Goal: Communication & Community: Answer question/provide support

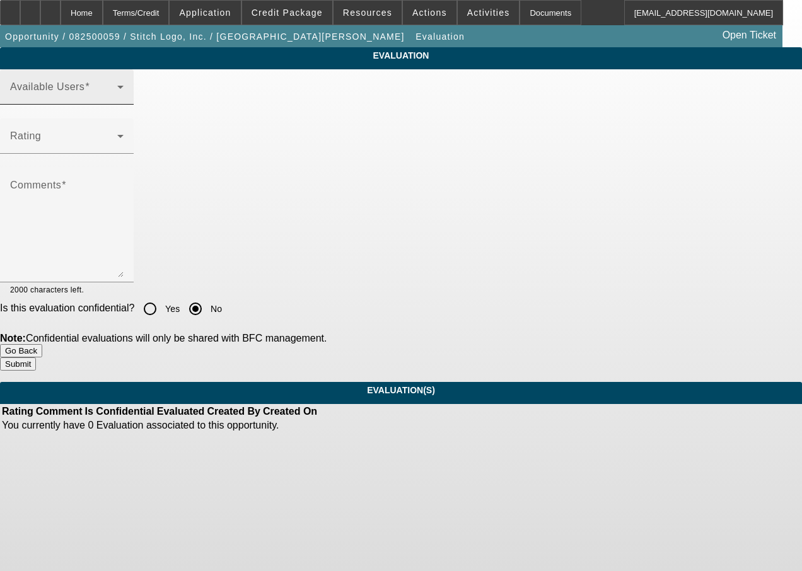
click at [117, 100] on span at bounding box center [63, 91] width 107 height 15
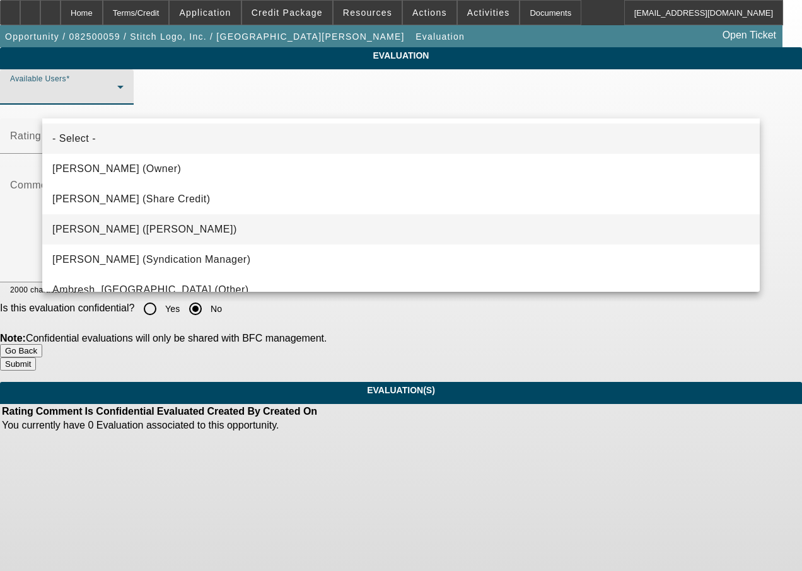
click at [140, 231] on span "[PERSON_NAME] ([PERSON_NAME])" at bounding box center [144, 229] width 185 height 15
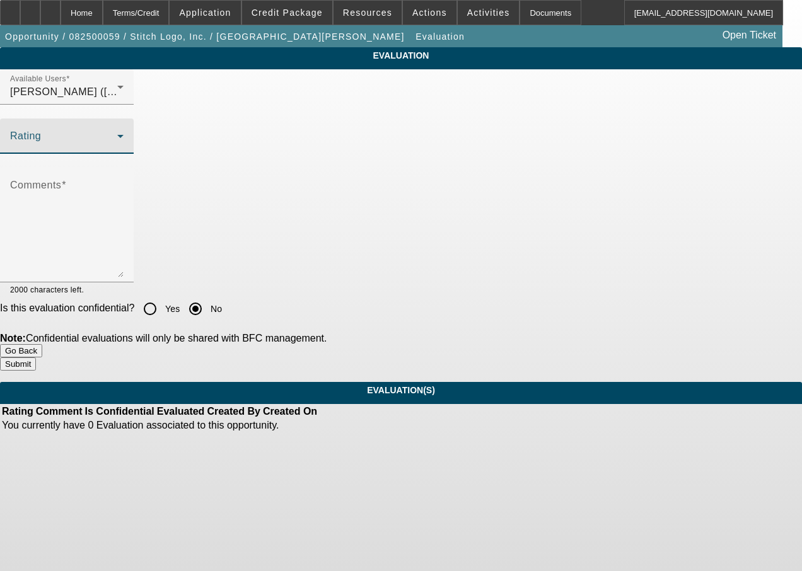
click at [117, 149] on span at bounding box center [63, 141] width 107 height 15
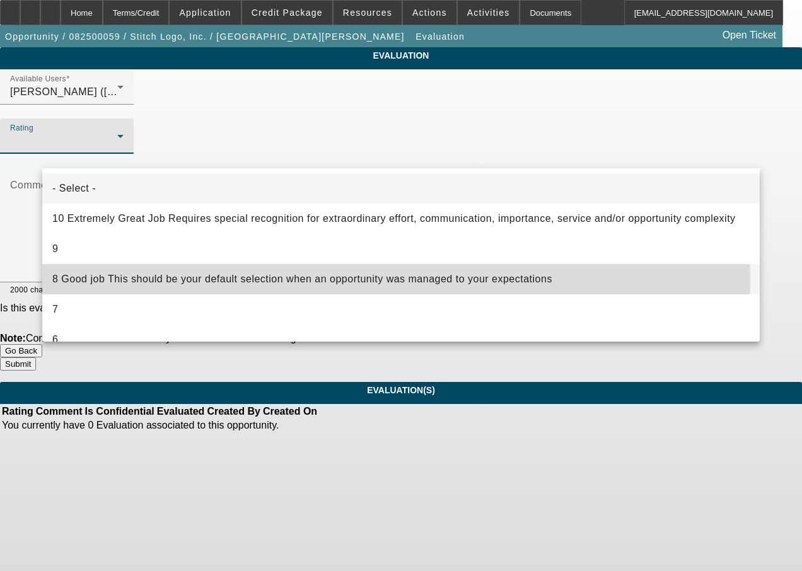
click at [150, 281] on span "8 Good job This should be your default selection when an opportunity was manage…" at bounding box center [302, 279] width 500 height 15
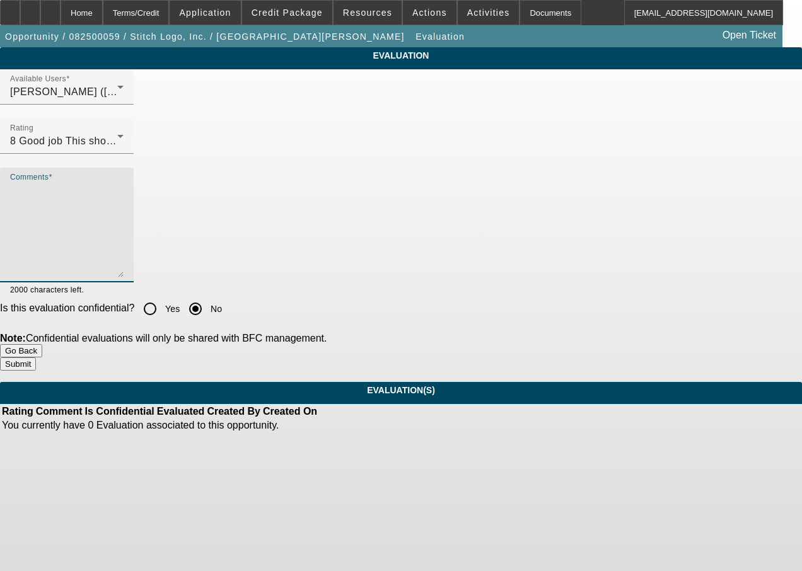
click at [124, 265] on textarea "Comments" at bounding box center [67, 230] width 114 height 95
type textarea "good work"
click at [36, 358] on button "Submit" at bounding box center [18, 364] width 36 height 13
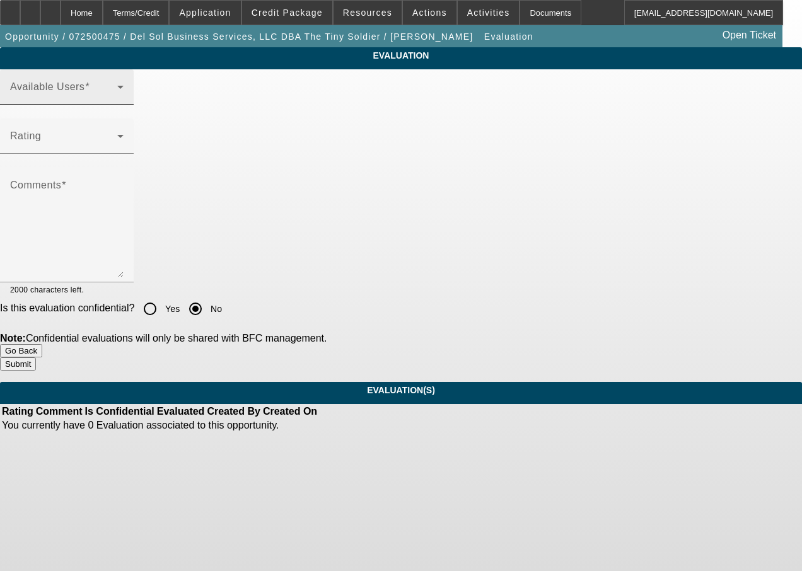
click at [117, 100] on span at bounding box center [63, 91] width 107 height 15
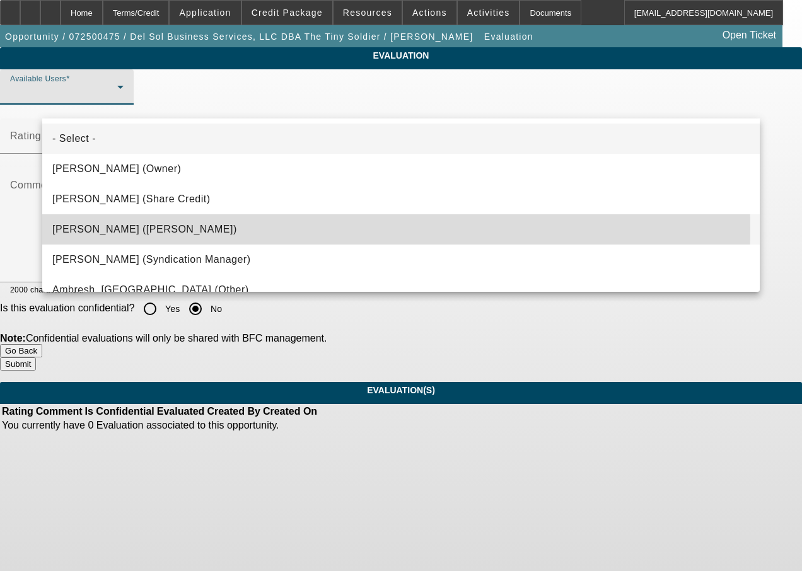
click at [131, 228] on span "Wreschinsky, Sarah (Lease Admin)" at bounding box center [144, 229] width 185 height 15
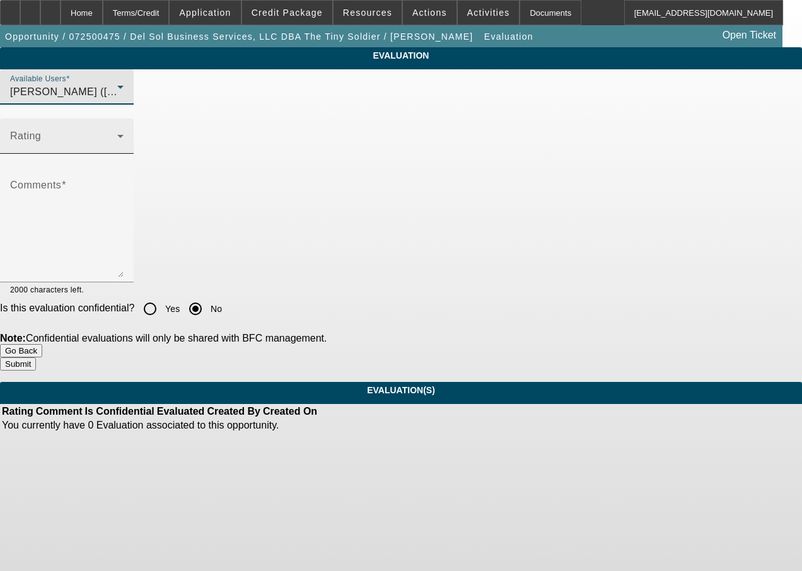
click at [117, 149] on span at bounding box center [63, 141] width 107 height 15
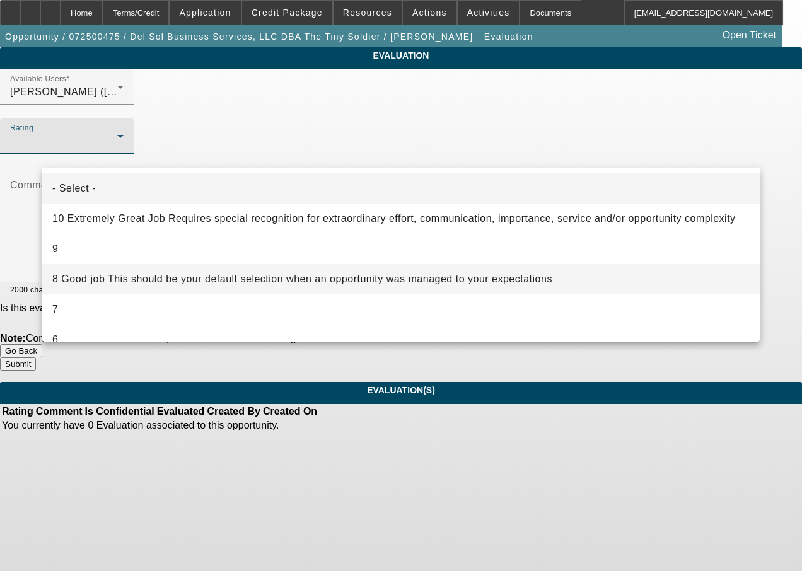
click at [141, 274] on span "8 Good job This should be your default selection when an opportunity was manage…" at bounding box center [302, 279] width 500 height 15
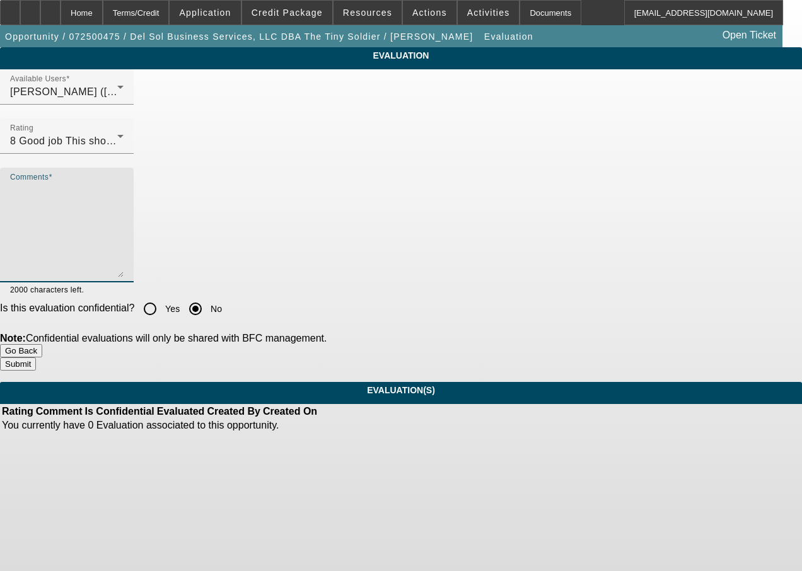
click at [124, 255] on textarea "Comments" at bounding box center [67, 230] width 114 height 95
type textarea "good work as always"
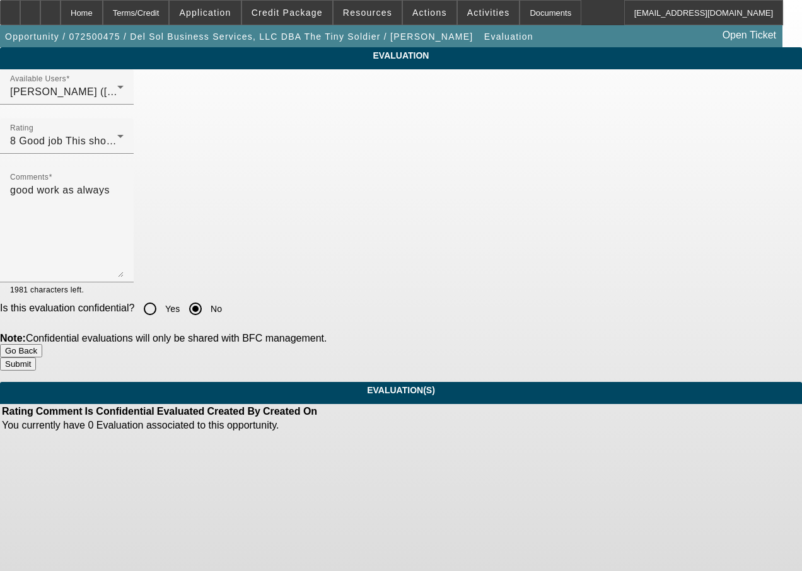
click at [36, 359] on button "Submit" at bounding box center [18, 364] width 36 height 13
